Goal: Information Seeking & Learning: Learn about a topic

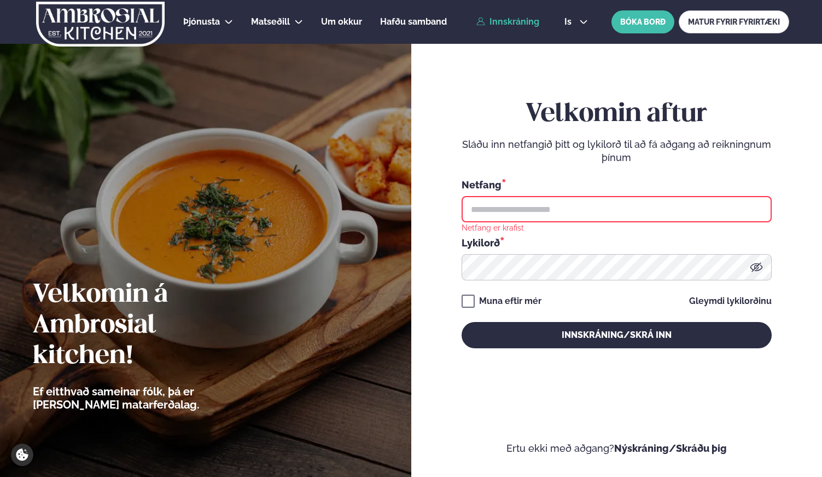
type input "**********"
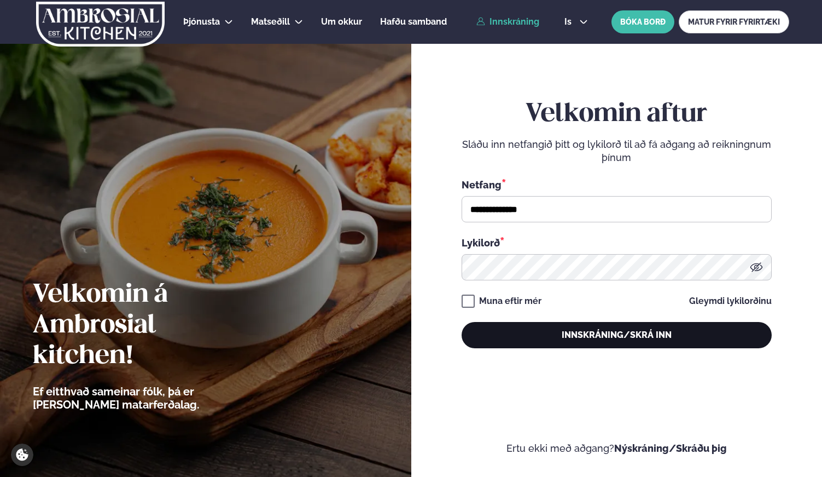
click at [602, 344] on button "Innskráning/Skrá inn" at bounding box center [617, 335] width 310 height 26
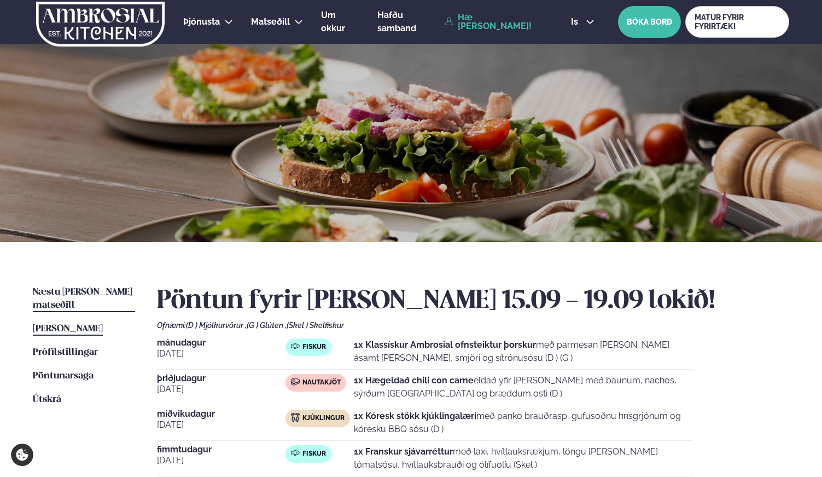
click at [97, 293] on span "Næstu [PERSON_NAME] matseðill" at bounding box center [83, 298] width 100 height 22
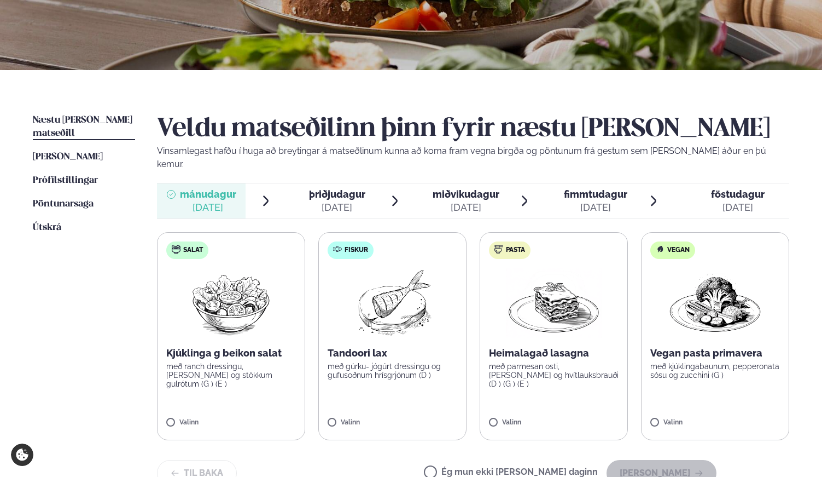
scroll to position [173, 0]
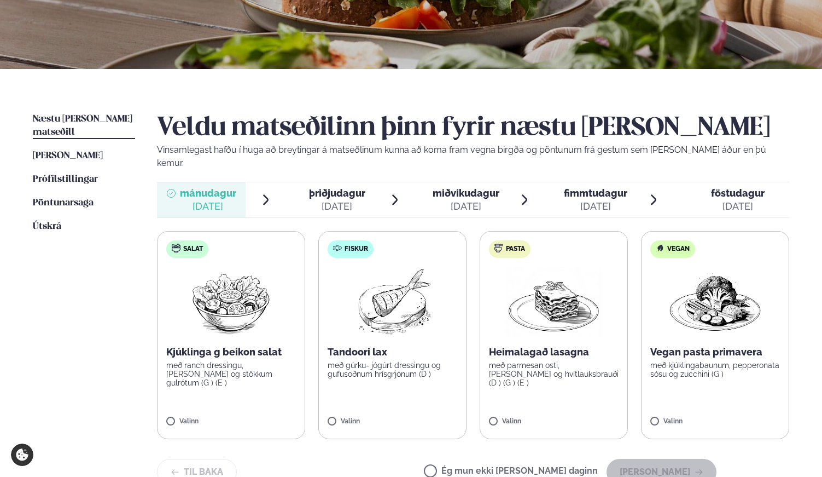
click at [744, 200] on div "[DATE]" at bounding box center [738, 206] width 54 height 13
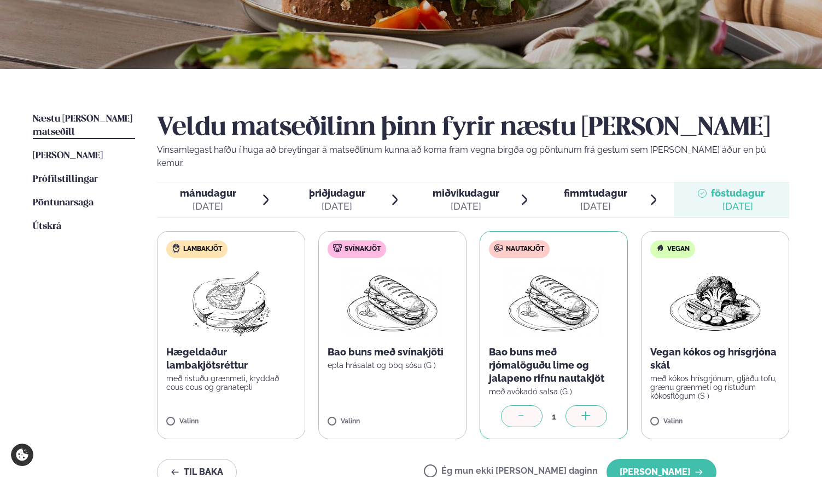
click at [573, 187] on span "fimmtudagur" at bounding box center [595, 192] width 63 height 11
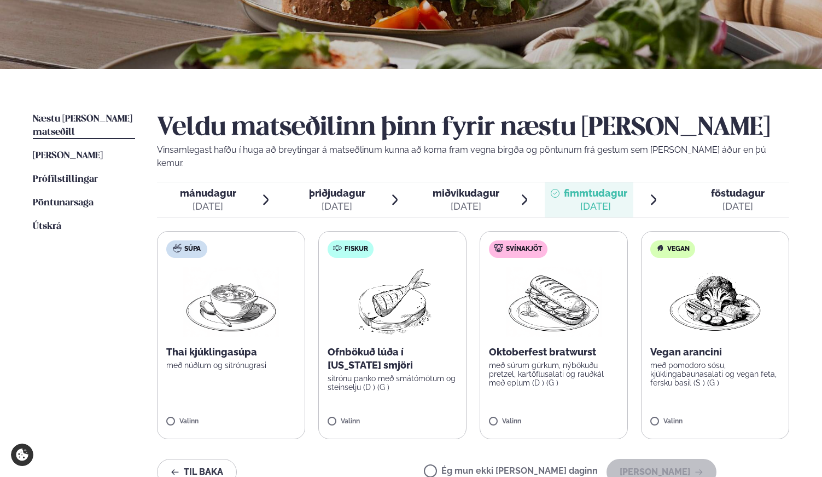
click at [215, 200] on div "[DATE]" at bounding box center [208, 206] width 56 height 13
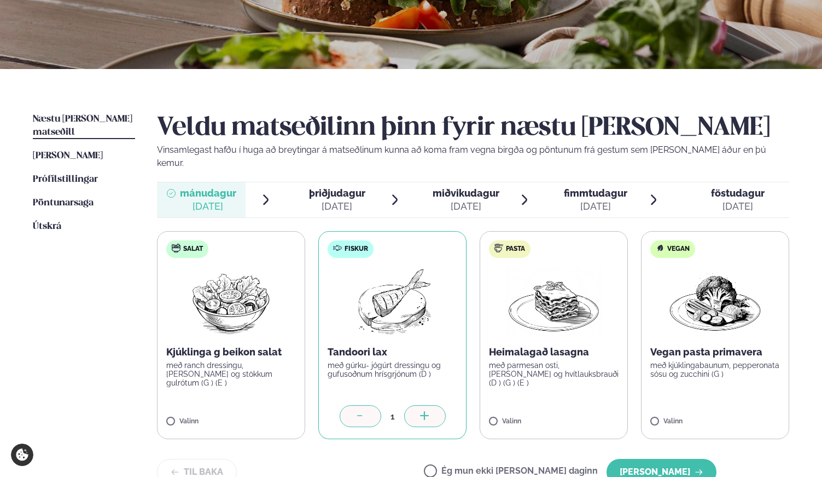
click at [320, 182] on span "þriðjudagur þri. [DATE]" at bounding box center [330, 199] width 89 height 35
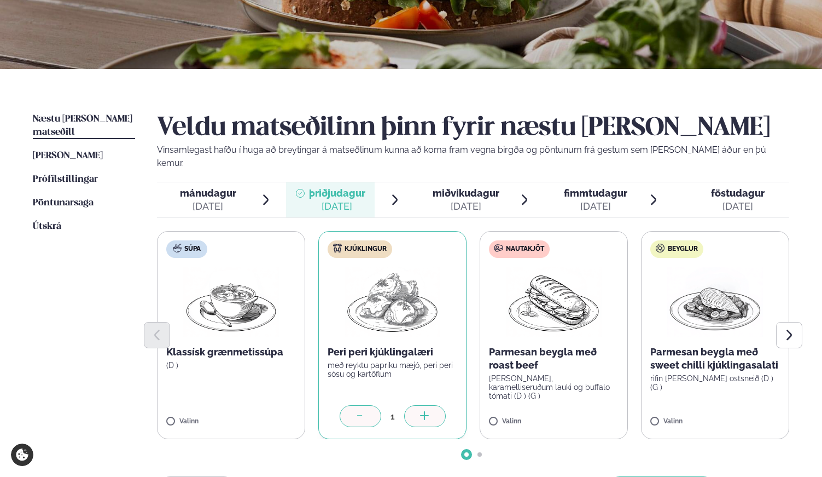
click at [457, 200] on div "[DATE]" at bounding box center [466, 206] width 67 height 13
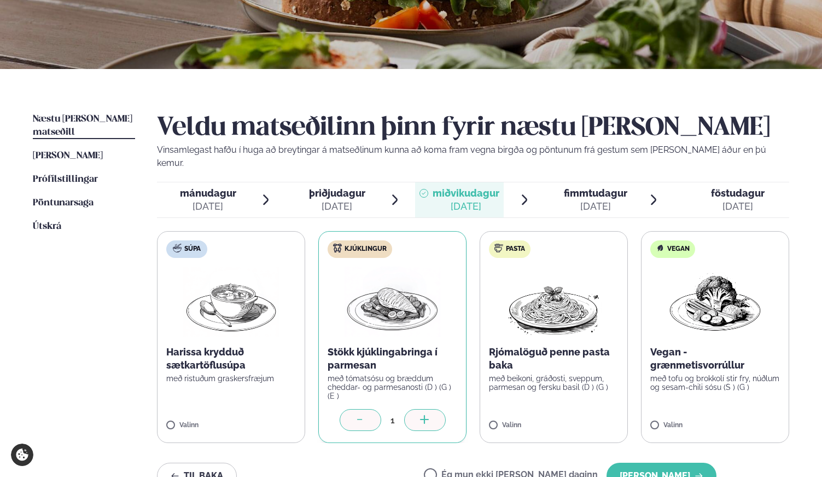
click at [579, 200] on div "[DATE]" at bounding box center [595, 206] width 63 height 13
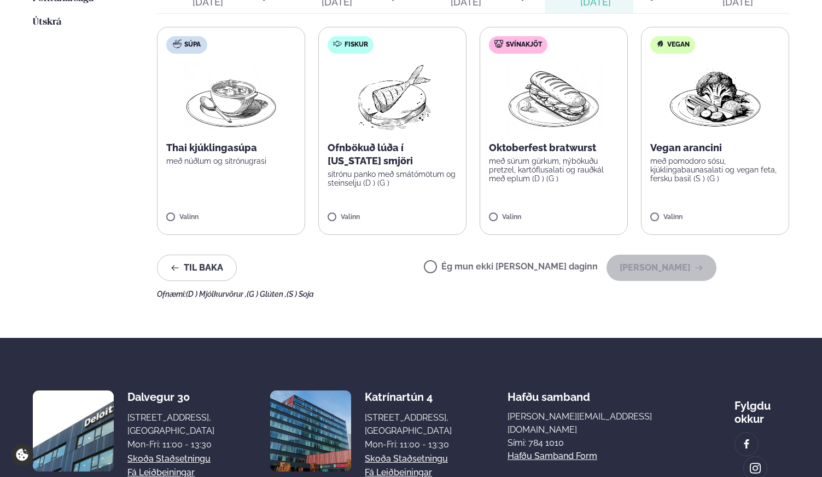
scroll to position [447, 0]
